Goal: Task Accomplishment & Management: Manage account settings

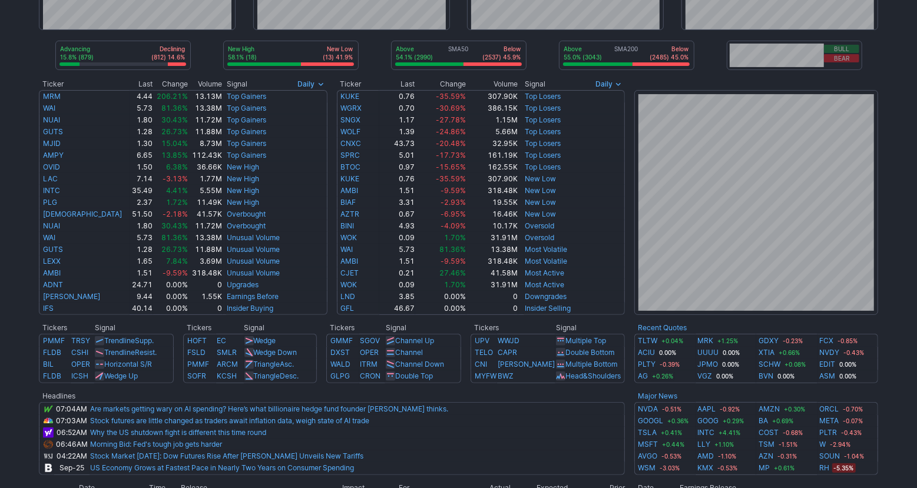
scroll to position [244, 0]
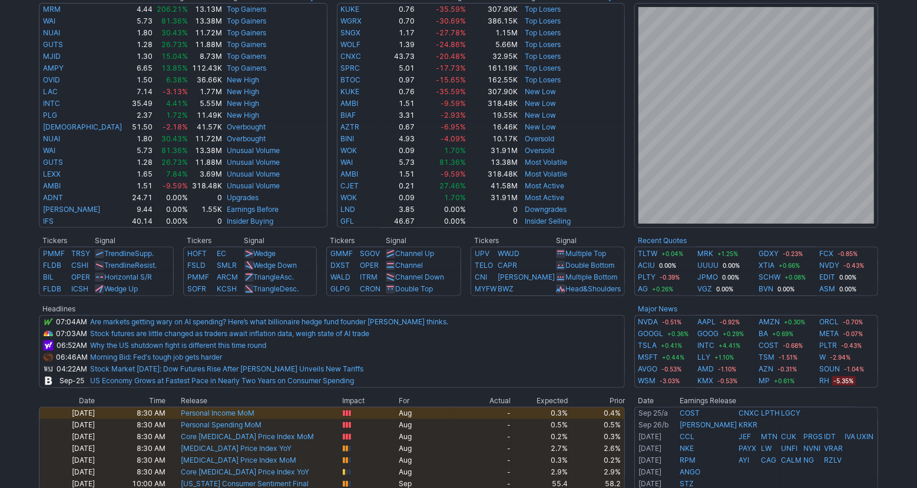
click at [910, 316] on div "Advancing 15.8% (879) Declining (812) 14.6% New High 58.1% (18) New Low (13) 41…" at bounding box center [458, 256] width 917 height 864
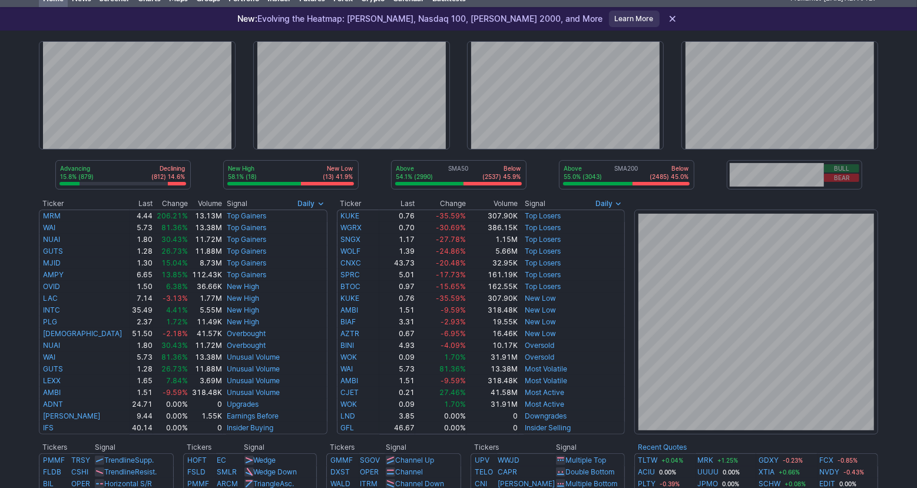
scroll to position [0, 0]
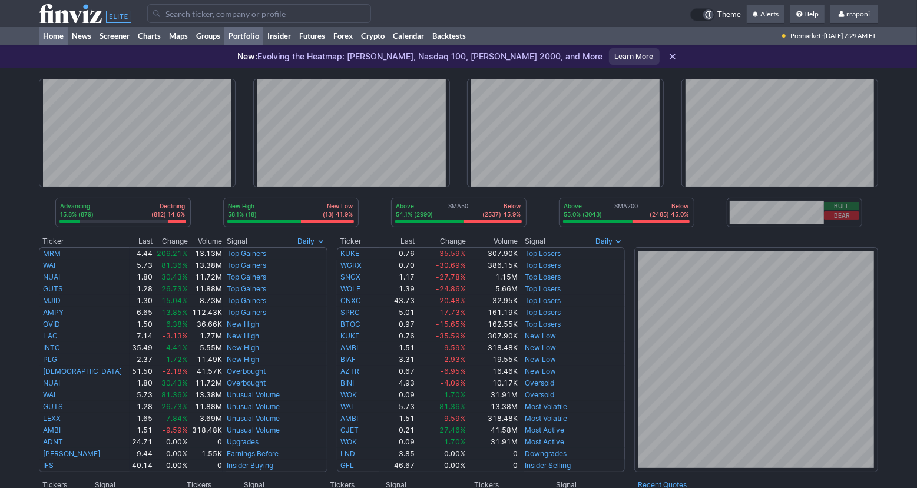
click at [255, 41] on link "Portfolio" at bounding box center [243, 36] width 39 height 18
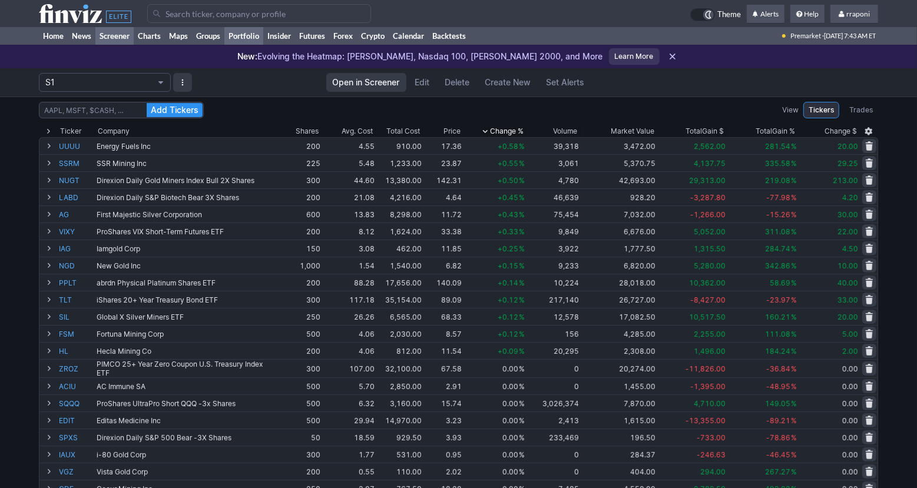
click at [128, 42] on link "Screener" at bounding box center [114, 36] width 38 height 18
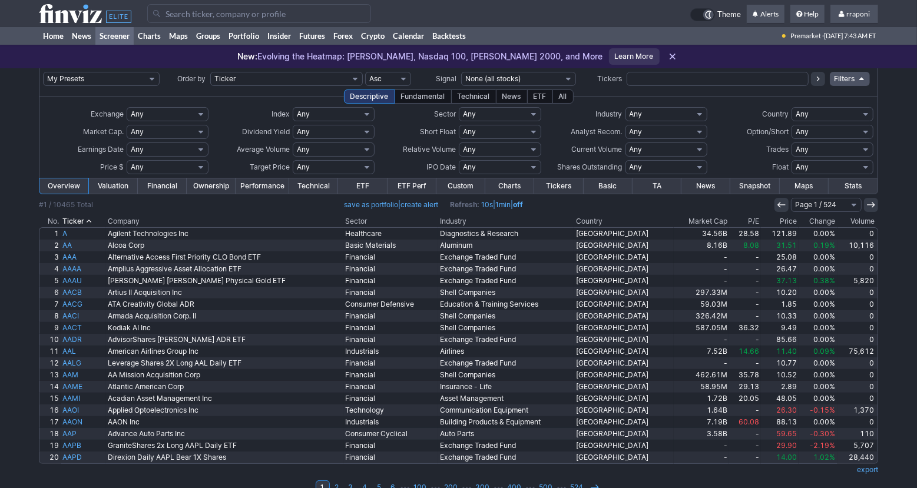
click at [858, 221] on th "Volume" at bounding box center [857, 221] width 41 height 12
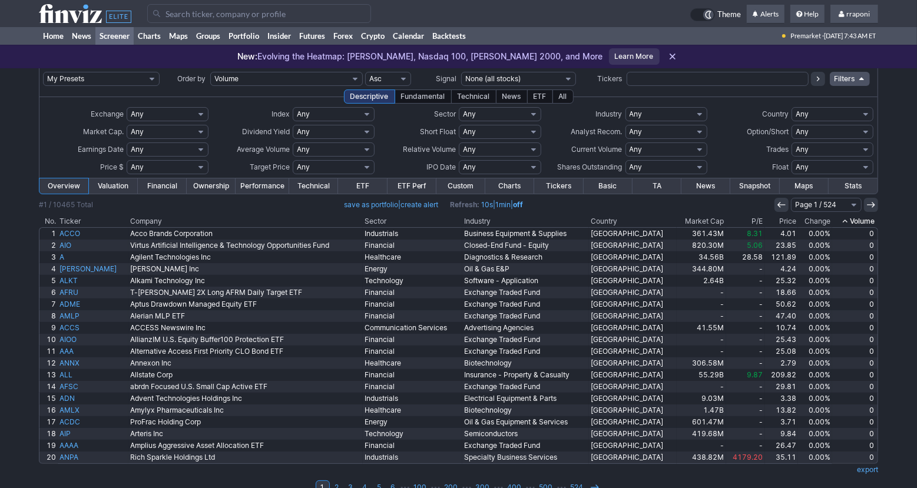
click at [842, 221] on use at bounding box center [844, 221] width 5 height 3
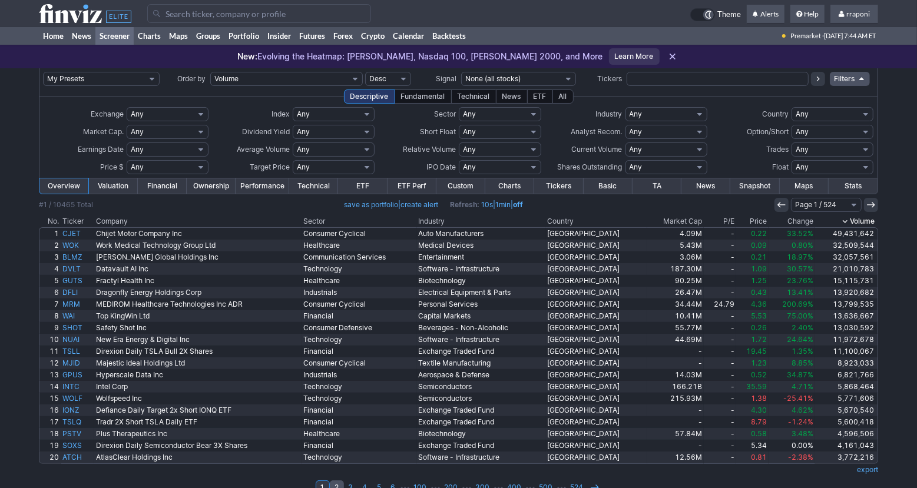
click at [341, 484] on link "2" at bounding box center [337, 487] width 14 height 14
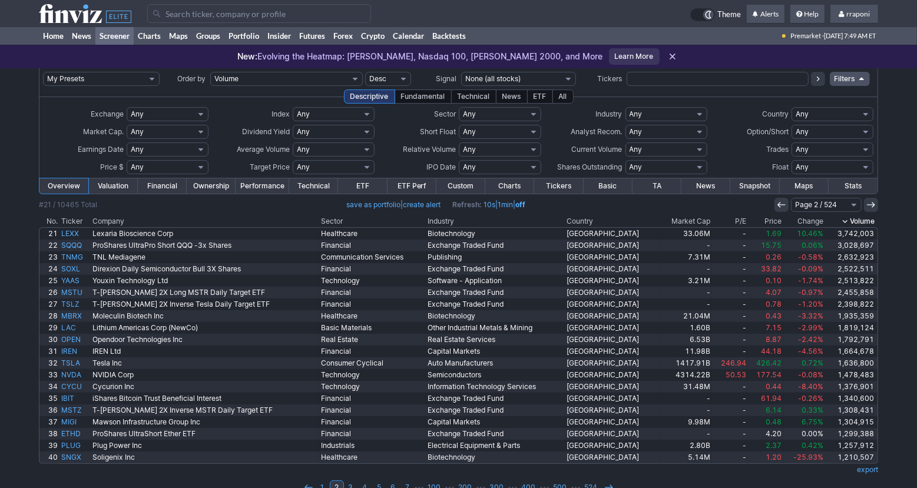
click at [899, 245] on div "My Presets -Save Screen -Edit Screens s: p3 s: p2 s: p1 p: S1 Order by Ticker T…" at bounding box center [458, 287] width 917 height 439
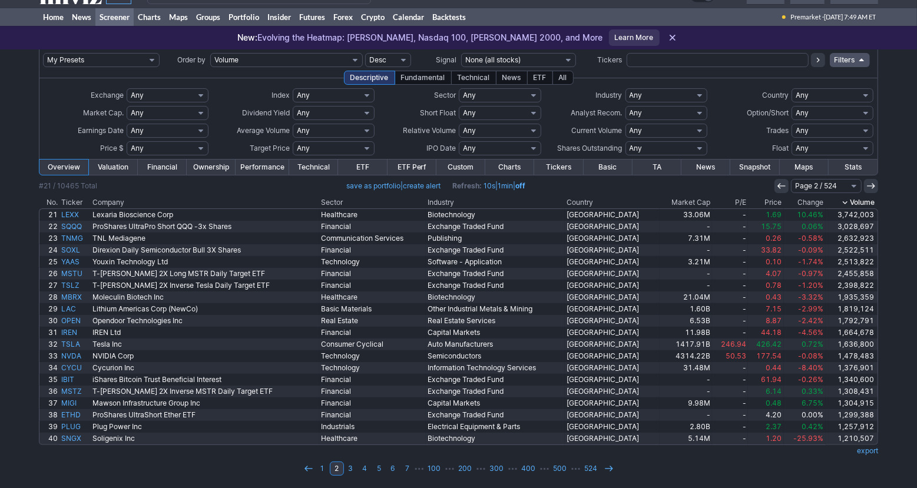
scroll to position [19, 0]
click at [351, 471] on link "3" at bounding box center [351, 468] width 14 height 14
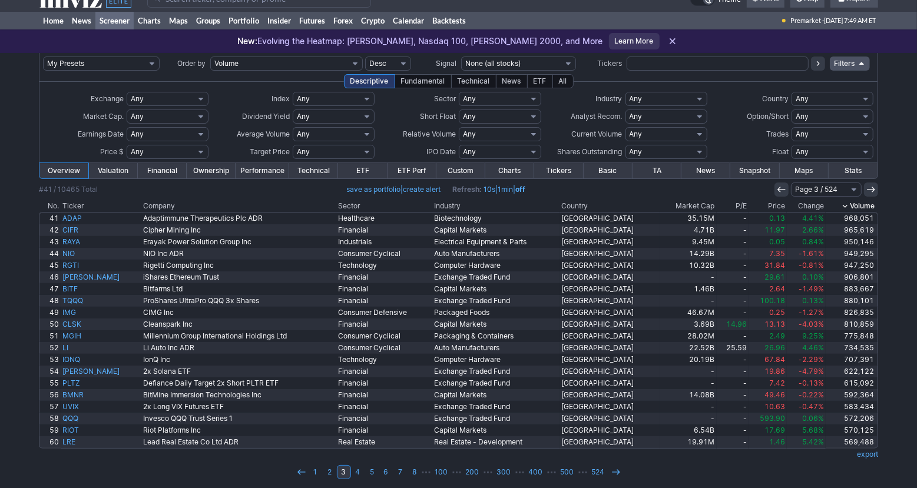
scroll to position [19, 0]
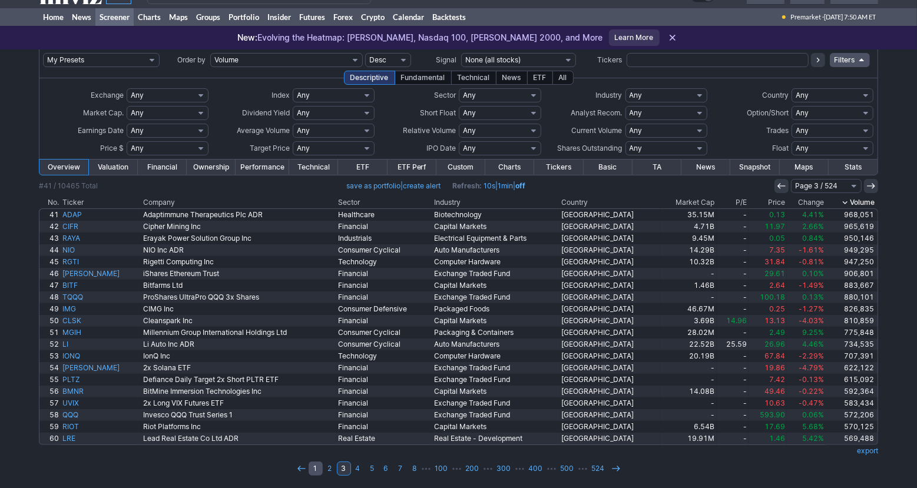
click at [317, 469] on link "1" at bounding box center [315, 468] width 14 height 14
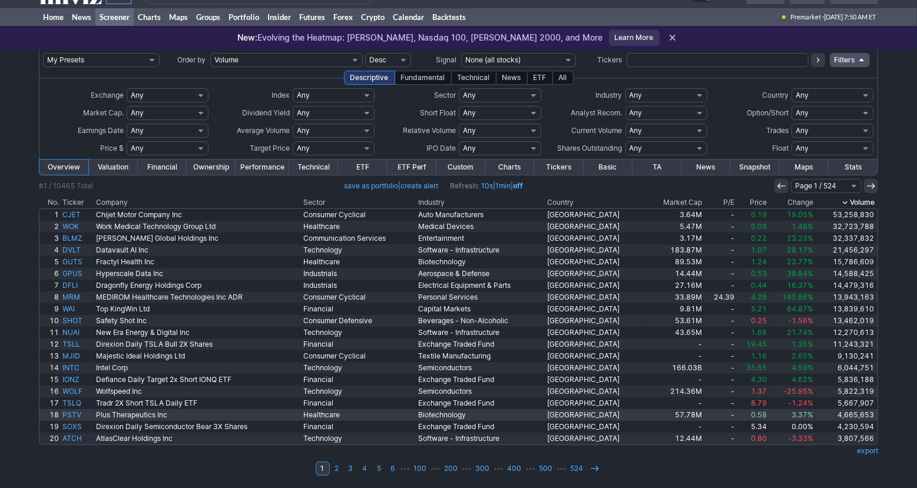
scroll to position [19, 0]
click at [233, 15] on link "Portfolio" at bounding box center [243, 17] width 39 height 18
